Goal: Navigation & Orientation: Find specific page/section

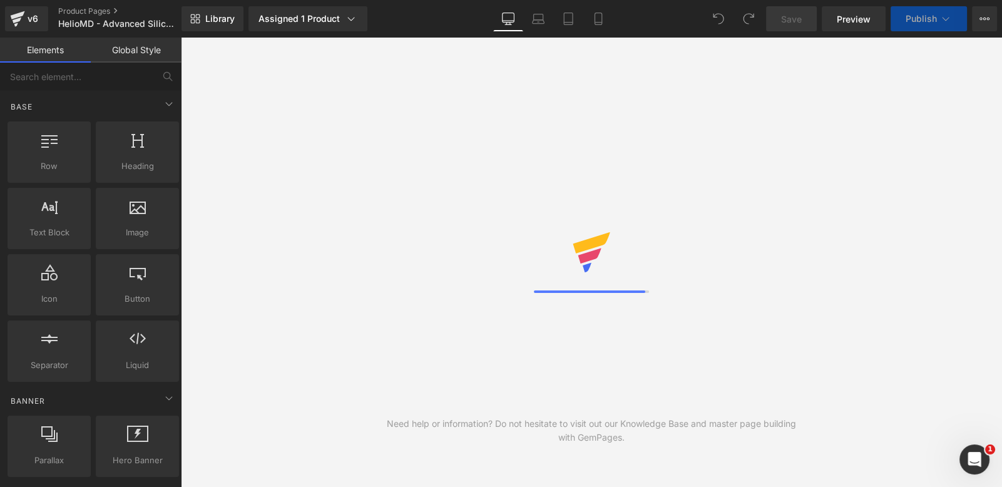
scroll to position [0, 657]
